Goal: Task Accomplishment & Management: Manage account settings

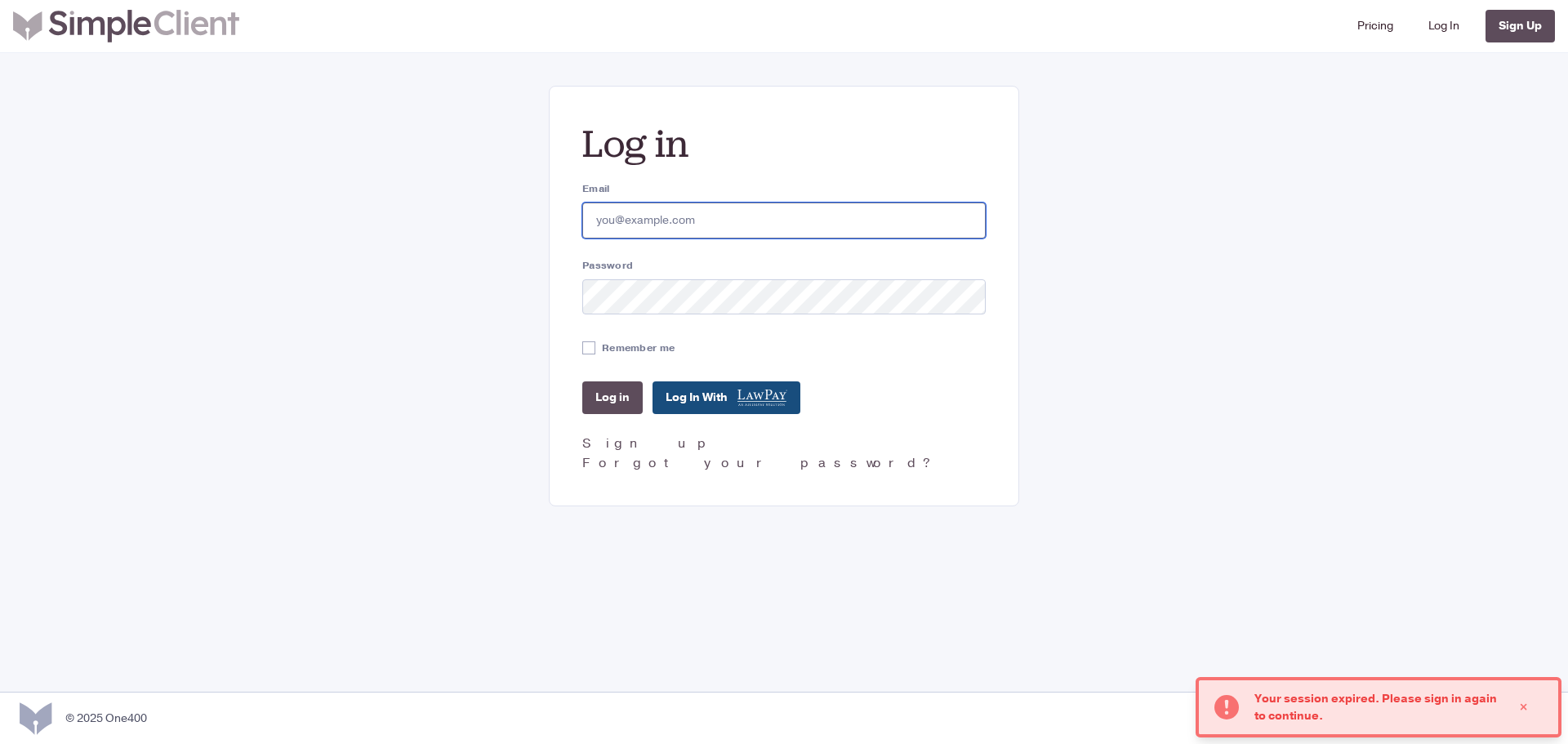
click at [627, 225] on input "Email" at bounding box center [784, 220] width 403 height 36
type input "[PERSON_NAME][EMAIL_ADDRESS][DOMAIN_NAME]"
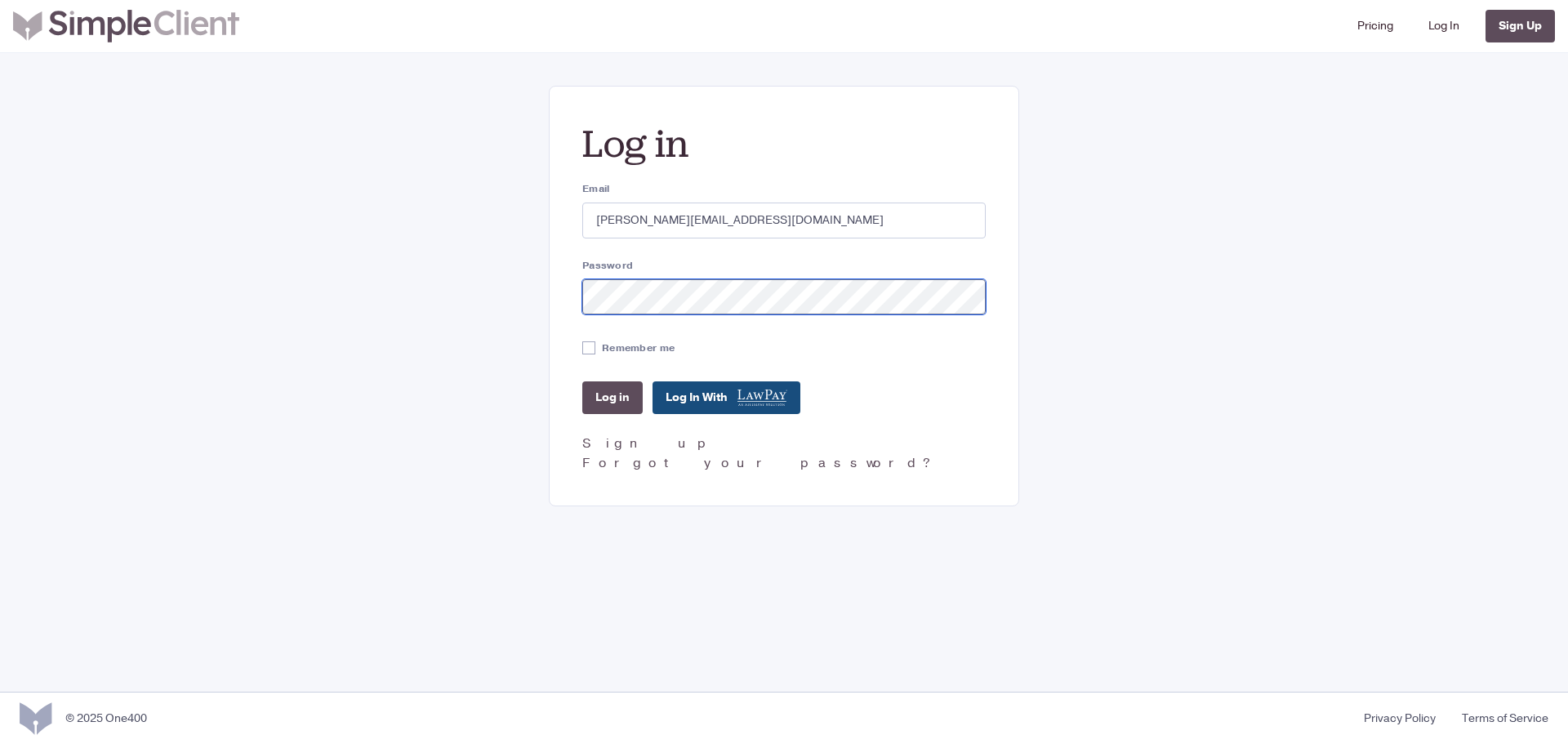
click at [583, 381] on input "Log in" at bounding box center [613, 397] width 60 height 33
